Goal: Entertainment & Leisure: Consume media (video, audio)

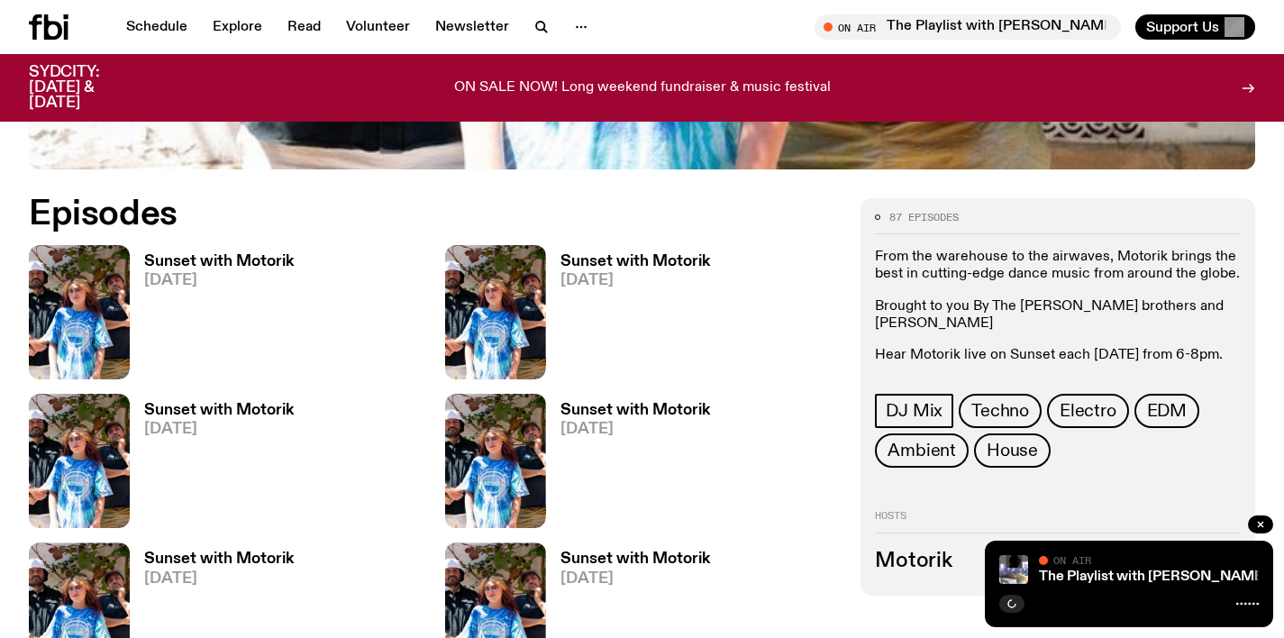
scroll to position [781, 0]
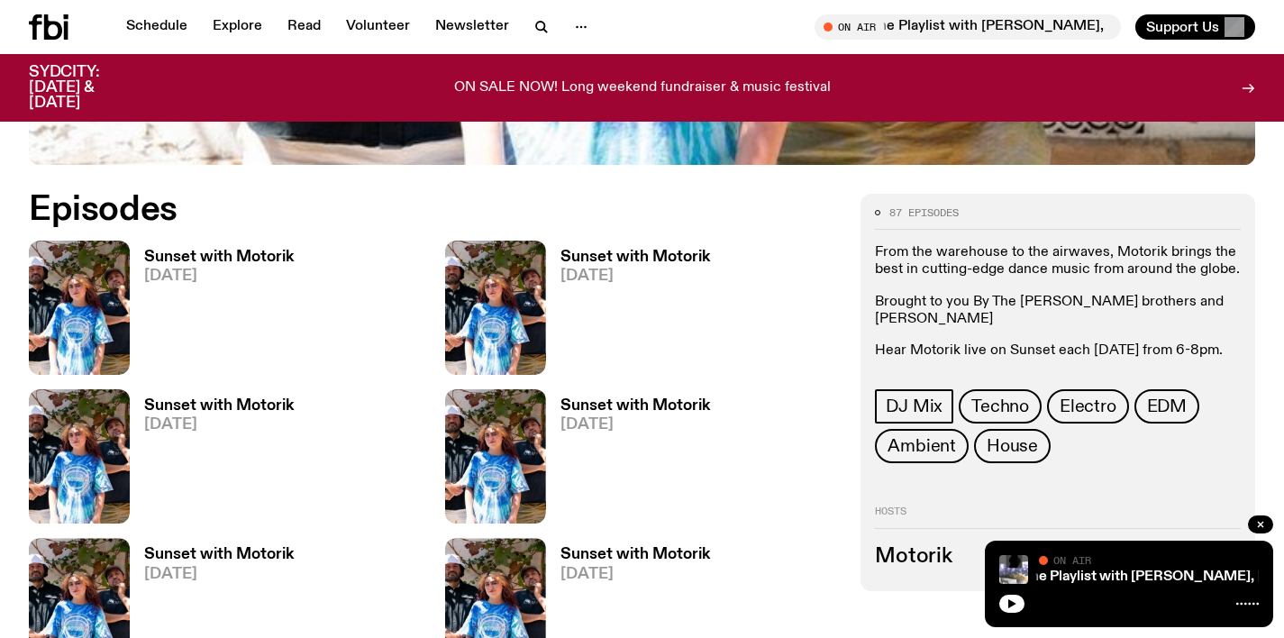
click at [198, 257] on h3 "Sunset with Motorik" at bounding box center [219, 257] width 150 height 15
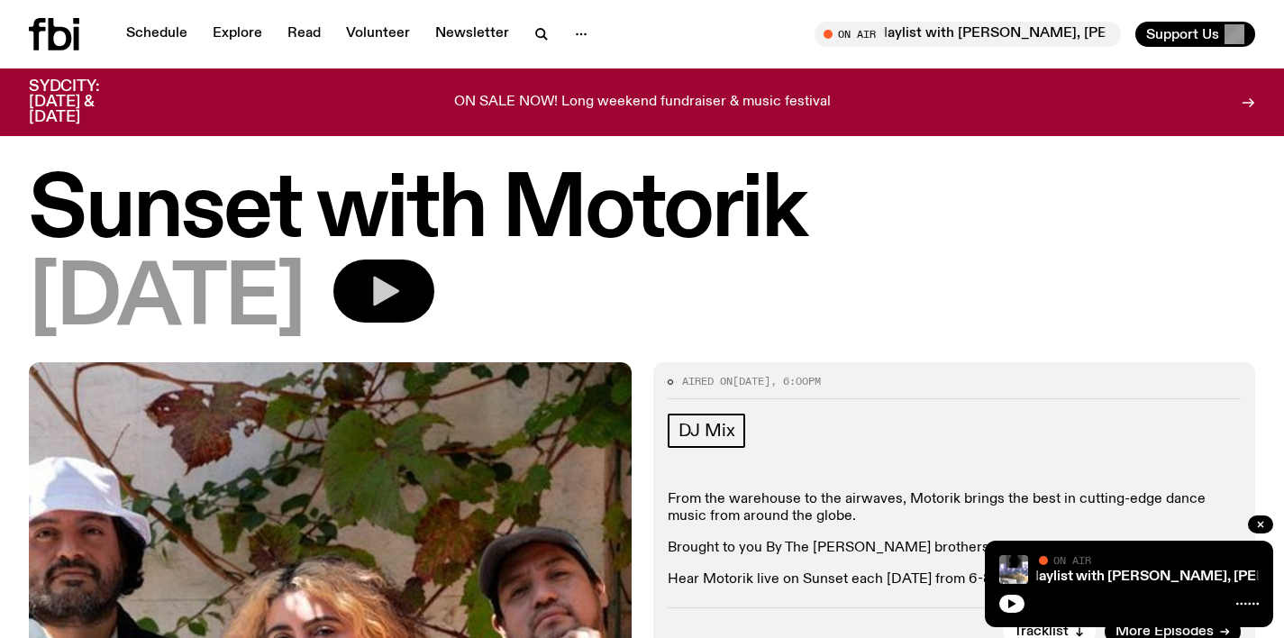
click at [399, 283] on icon "button" at bounding box center [386, 292] width 26 height 30
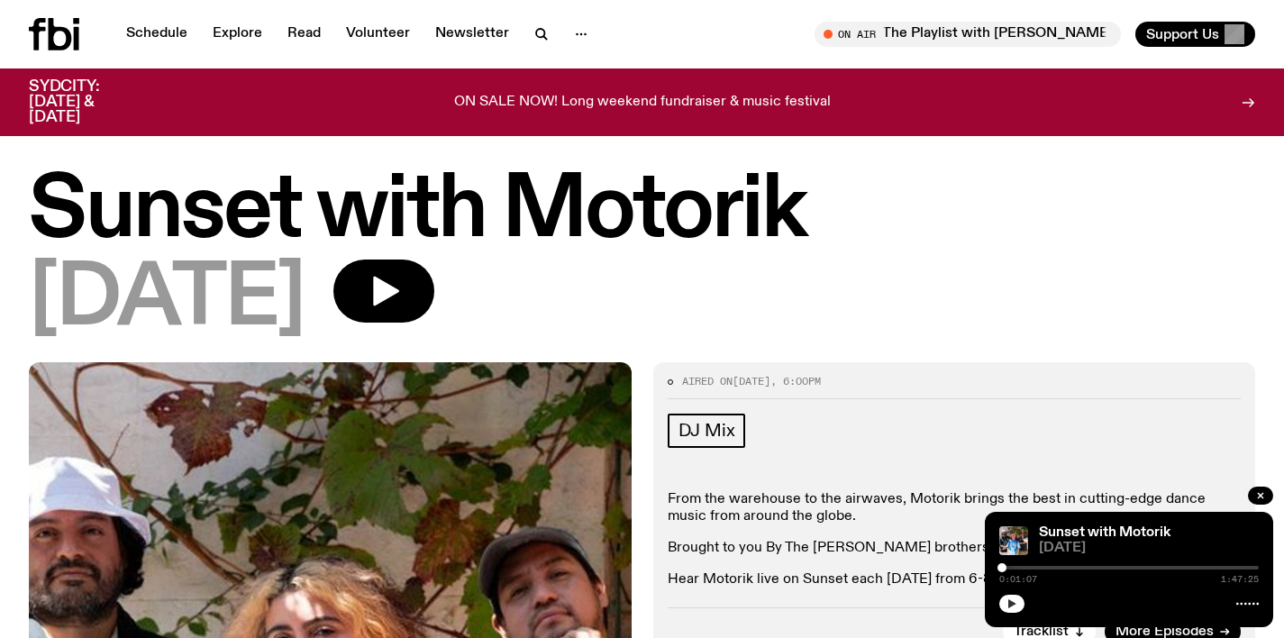
click at [1014, 605] on icon "button" at bounding box center [1011, 603] width 11 height 11
click at [1011, 604] on icon "button" at bounding box center [1012, 603] width 8 height 9
click at [1012, 603] on icon "button" at bounding box center [1012, 603] width 8 height 9
